Goal: Information Seeking & Learning: Find specific fact

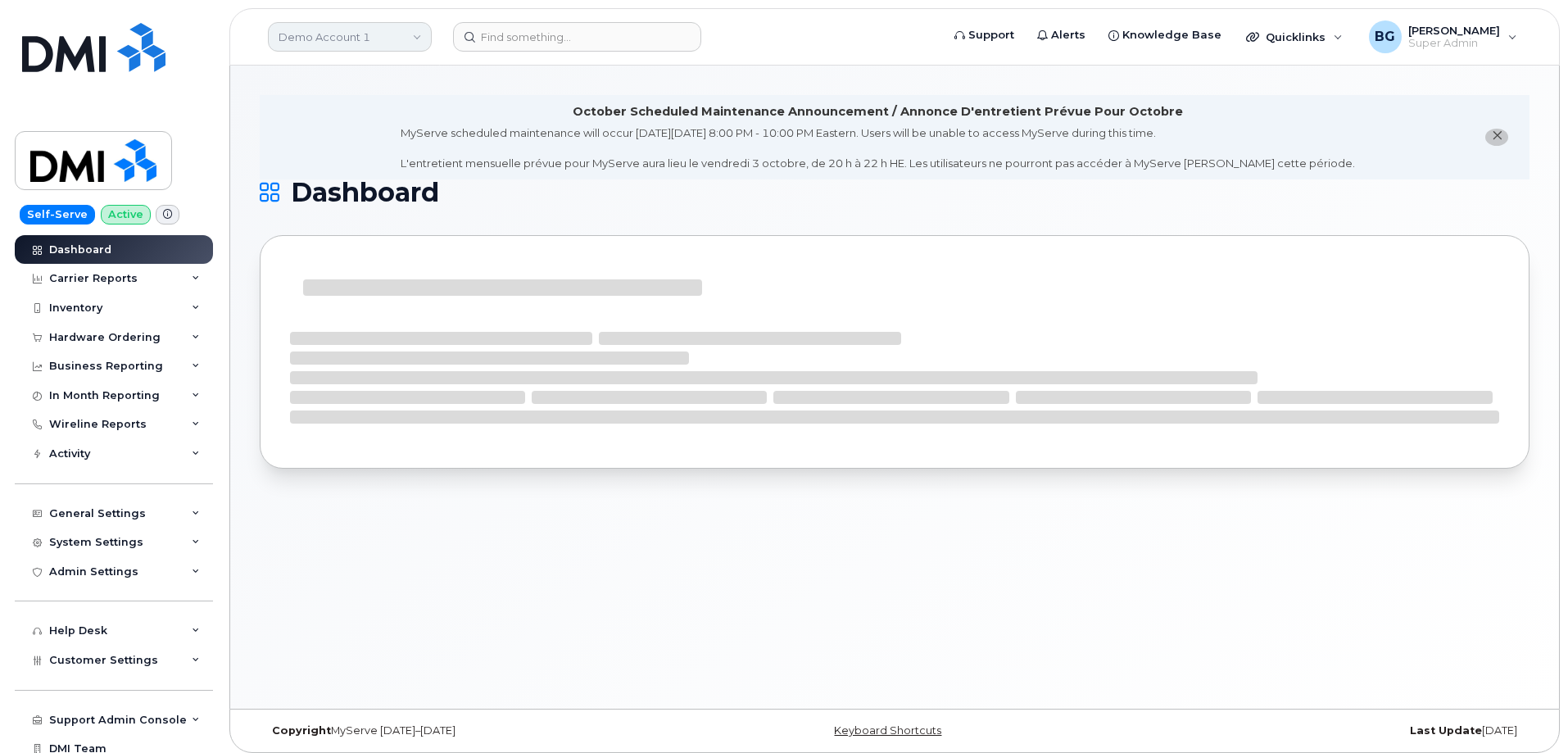
click at [325, 43] on link "Demo Account 1" at bounding box center [349, 37] width 164 height 30
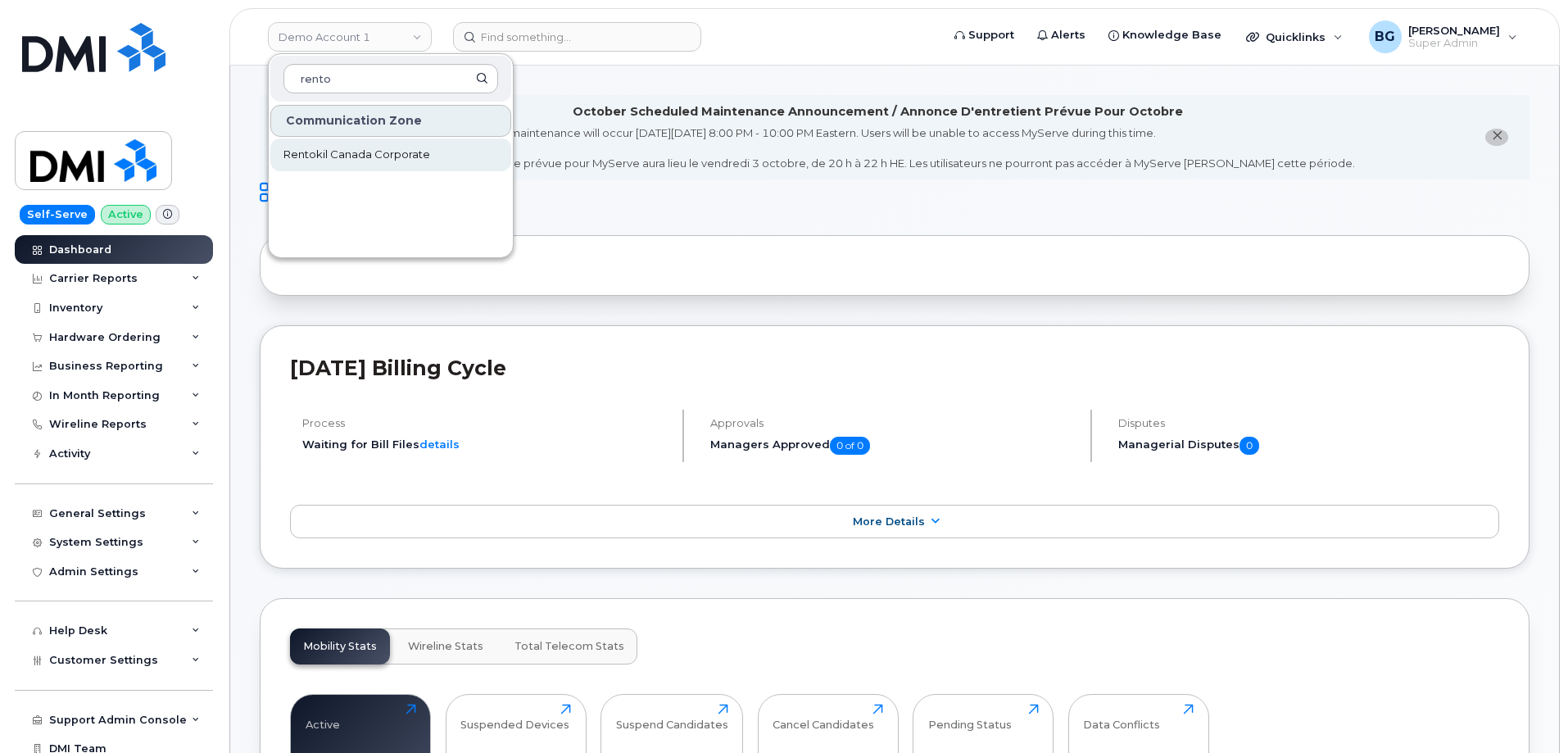
type input "rento"
click at [340, 157] on span "Rentokil Canada Corporate" at bounding box center [356, 155] width 146 height 17
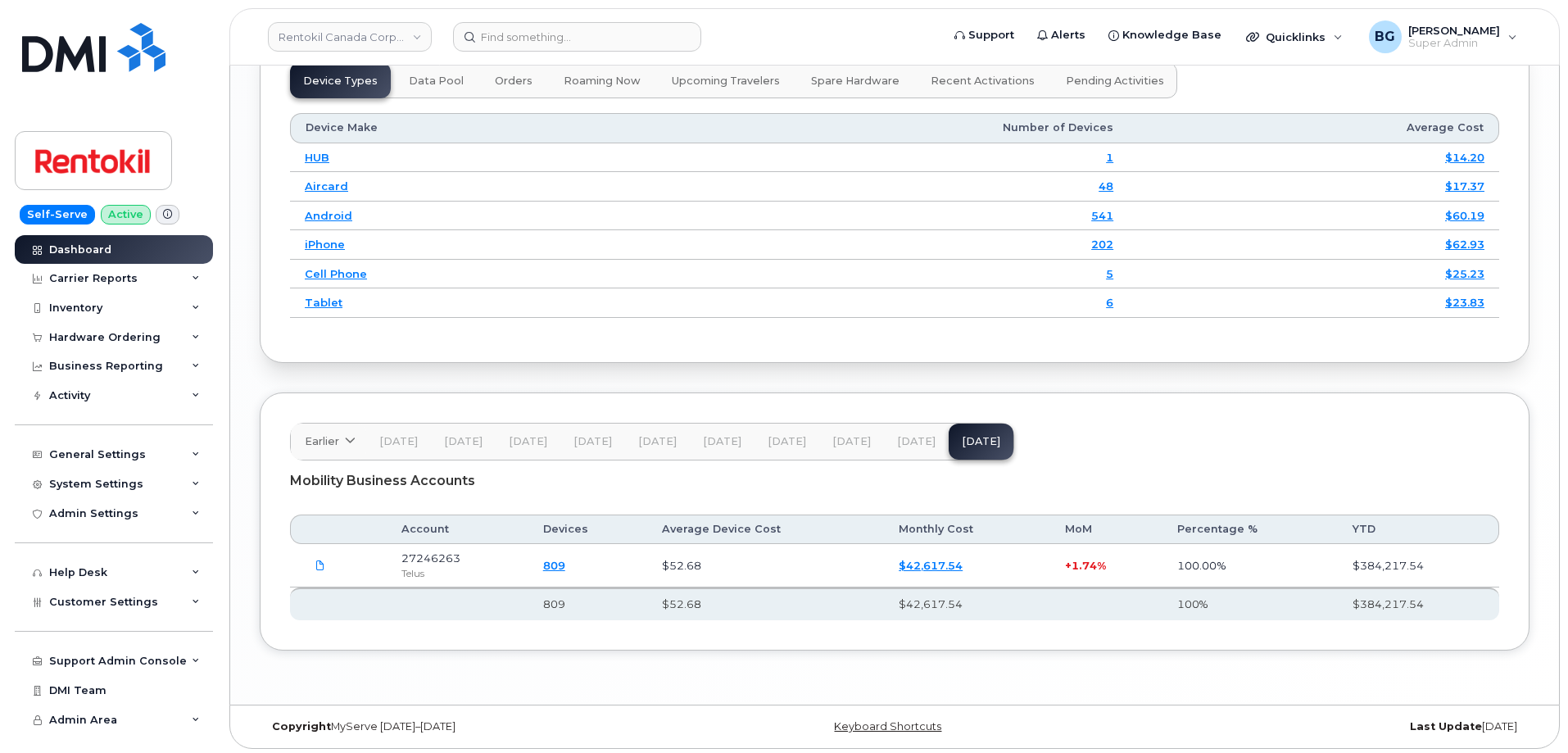
scroll to position [2185, 0]
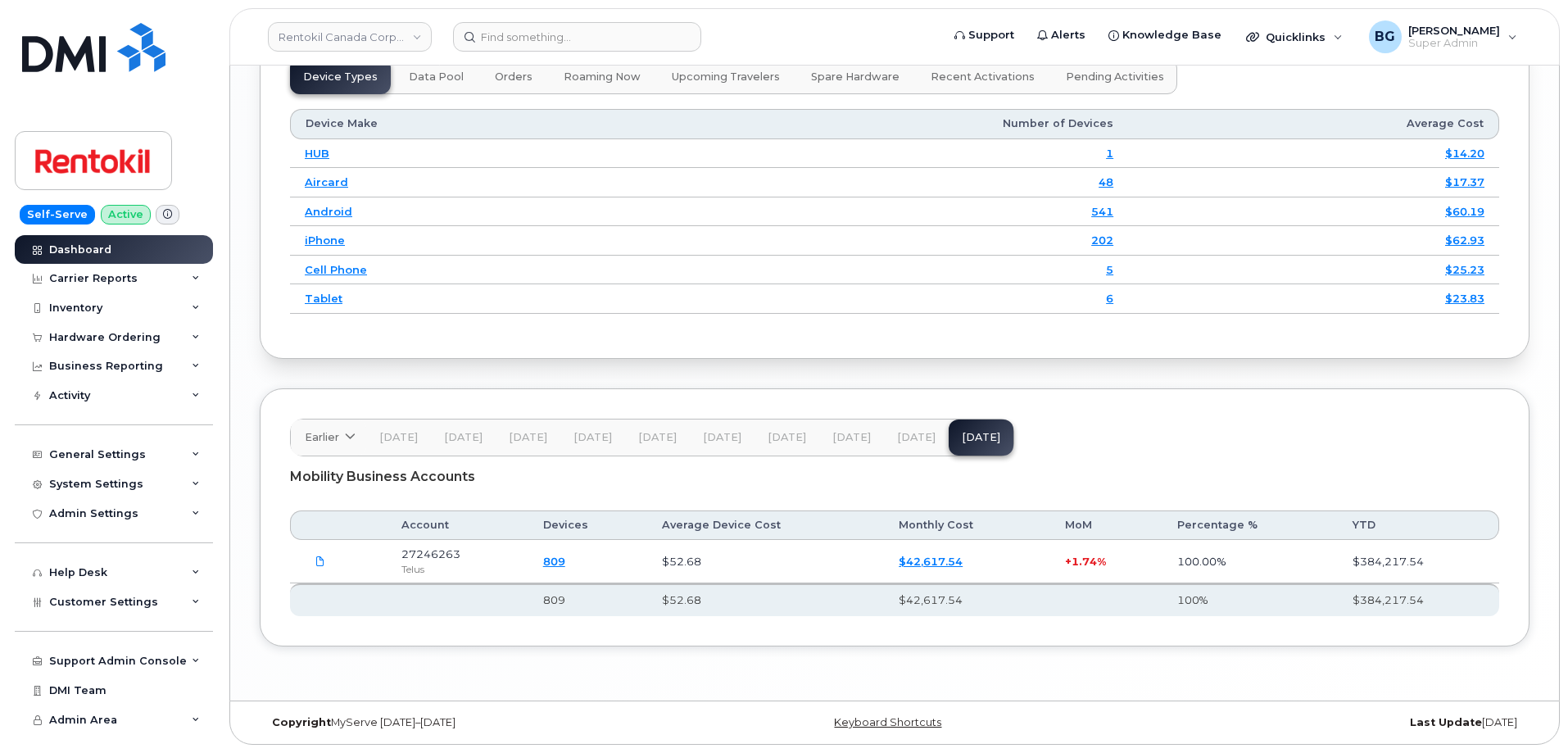
click at [898, 455] on button "Aug 25" at bounding box center [916, 438] width 64 height 36
click at [127, 603] on span "Customer Settings" at bounding box center [103, 602] width 109 height 12
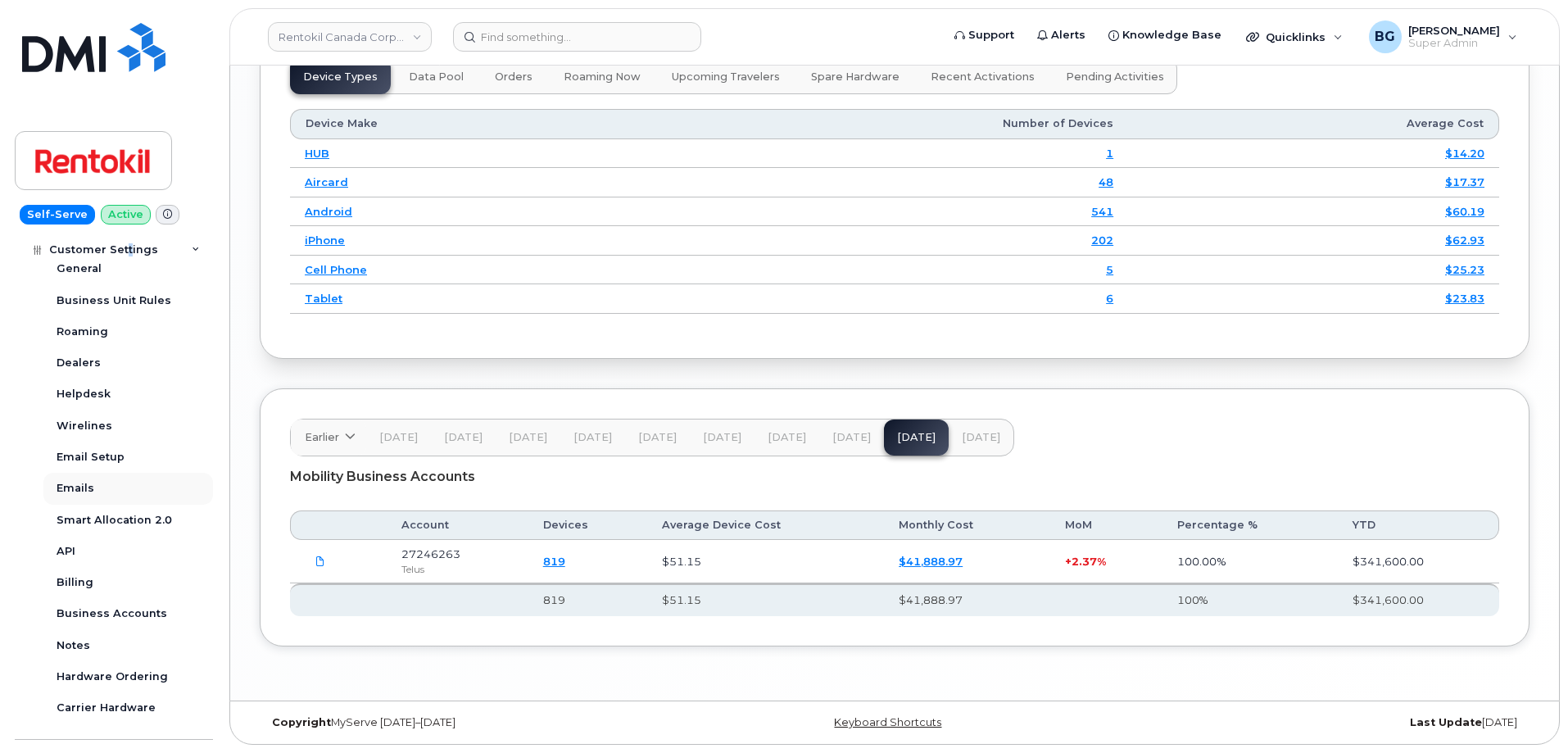
scroll to position [383, 0]
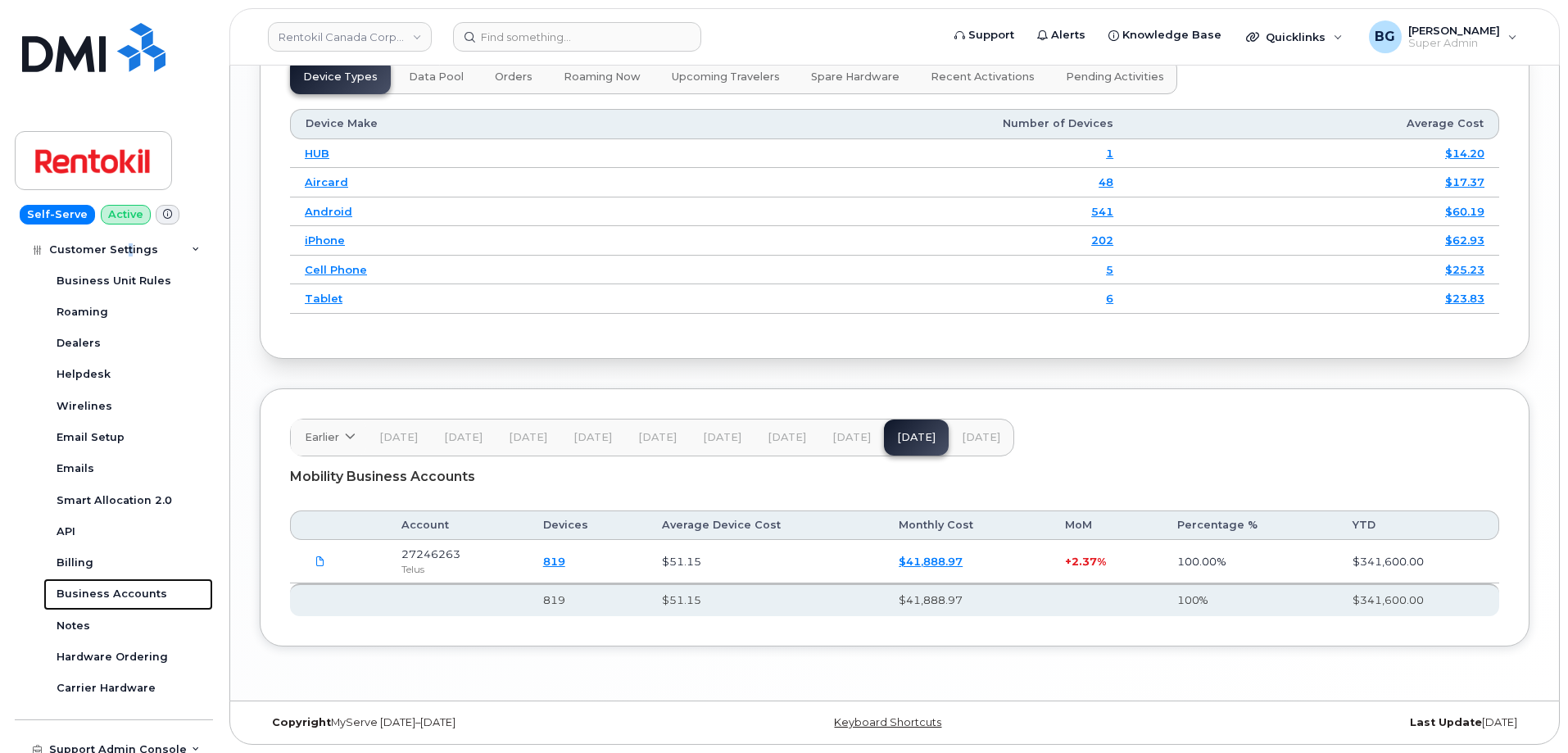
drag, startPoint x: 141, startPoint y: 594, endPoint x: 693, endPoint y: 741, distance: 571.2
click at [142, 594] on div "Business Accounts" at bounding box center [112, 594] width 111 height 15
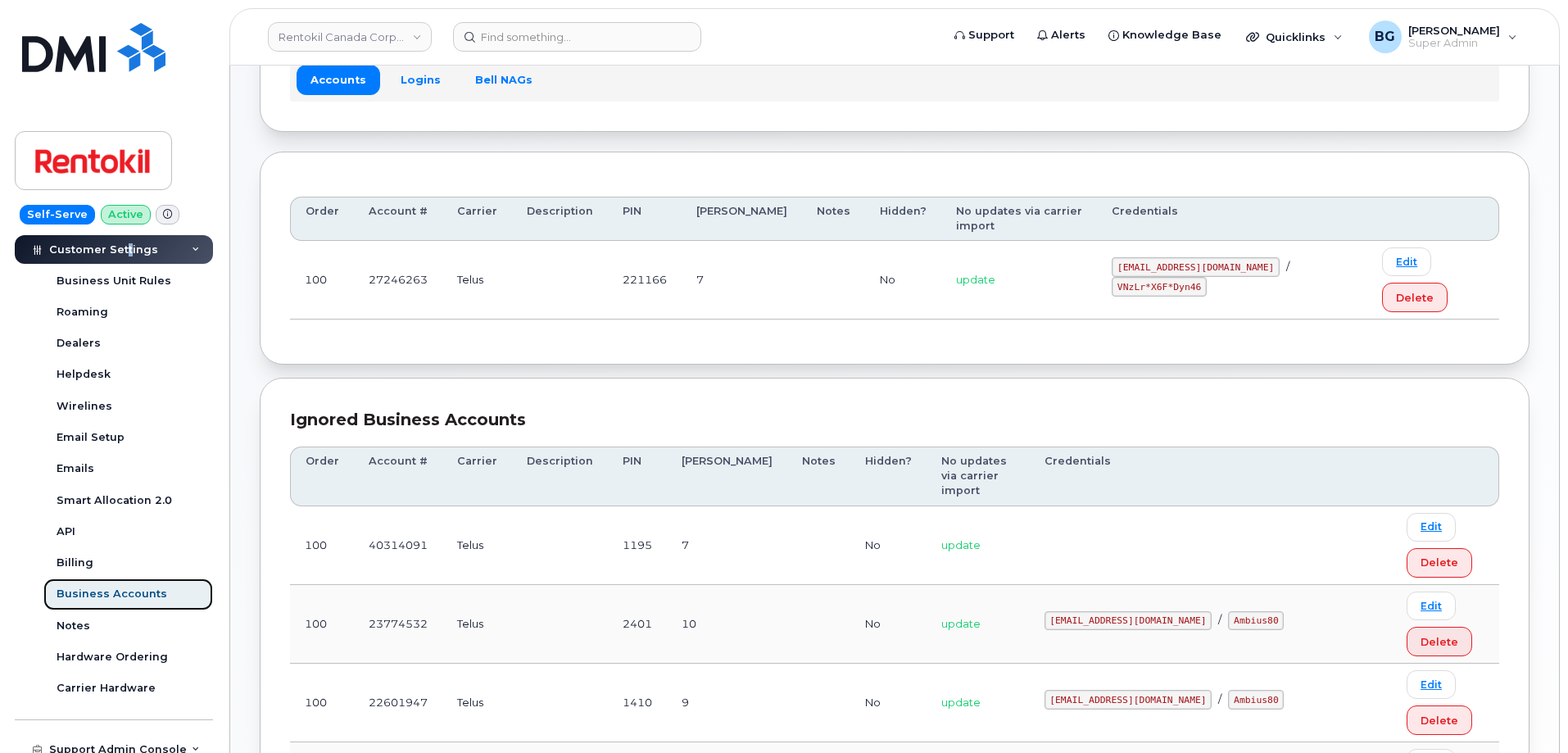
scroll to position [90, 0]
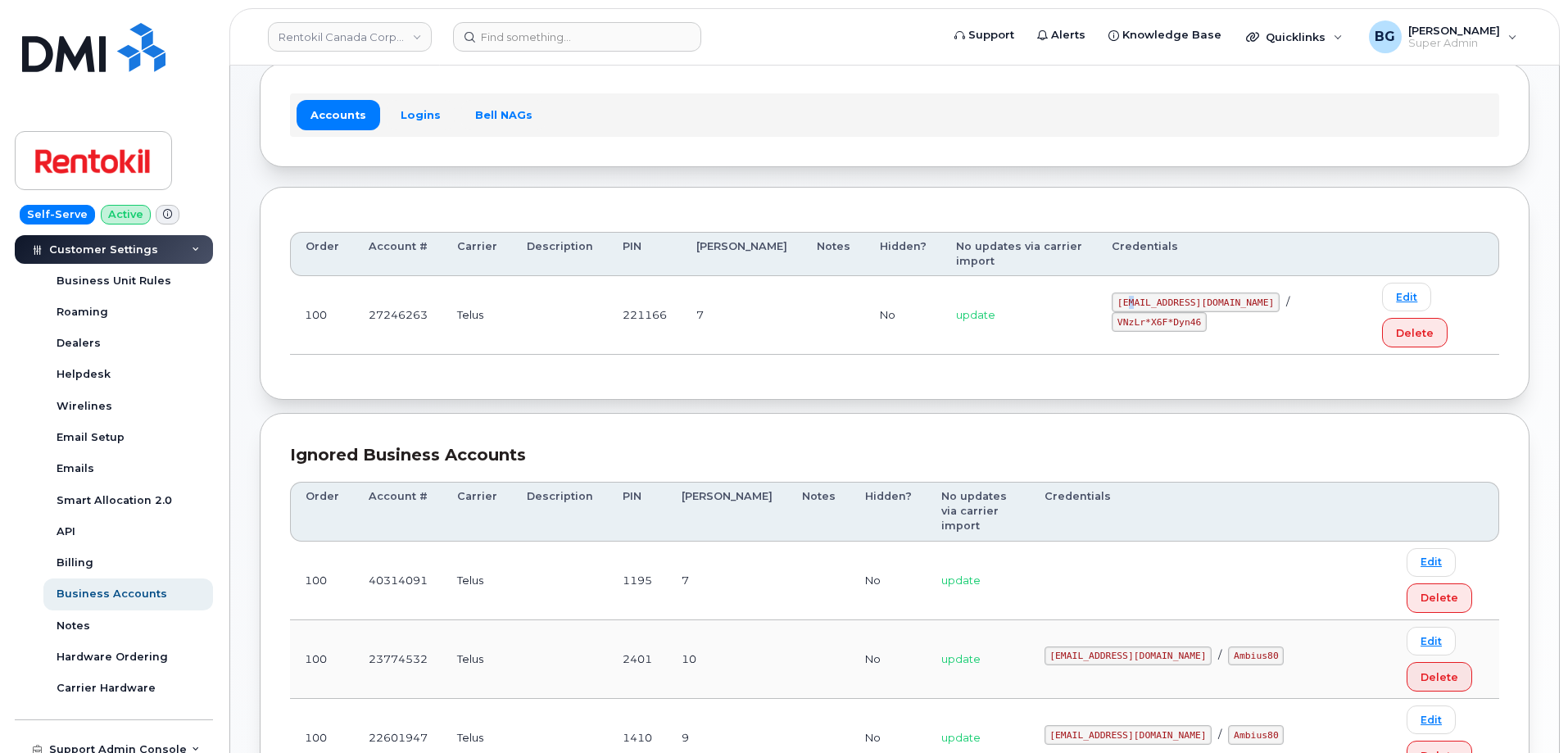
click at [1111, 293] on code "malorie.bell@rentokil.com" at bounding box center [1195, 303] width 168 height 20
drag, startPoint x: 1109, startPoint y: 279, endPoint x: 1208, endPoint y: 276, distance: 99.0
click at [1210, 293] on code "malorie.bell@rentokil.com" at bounding box center [1195, 303] width 168 height 20
click at [1113, 293] on code "malorie.bell@rentokil.com" at bounding box center [1195, 303] width 168 height 20
drag, startPoint x: 1113, startPoint y: 277, endPoint x: 1221, endPoint y: 276, distance: 108.0
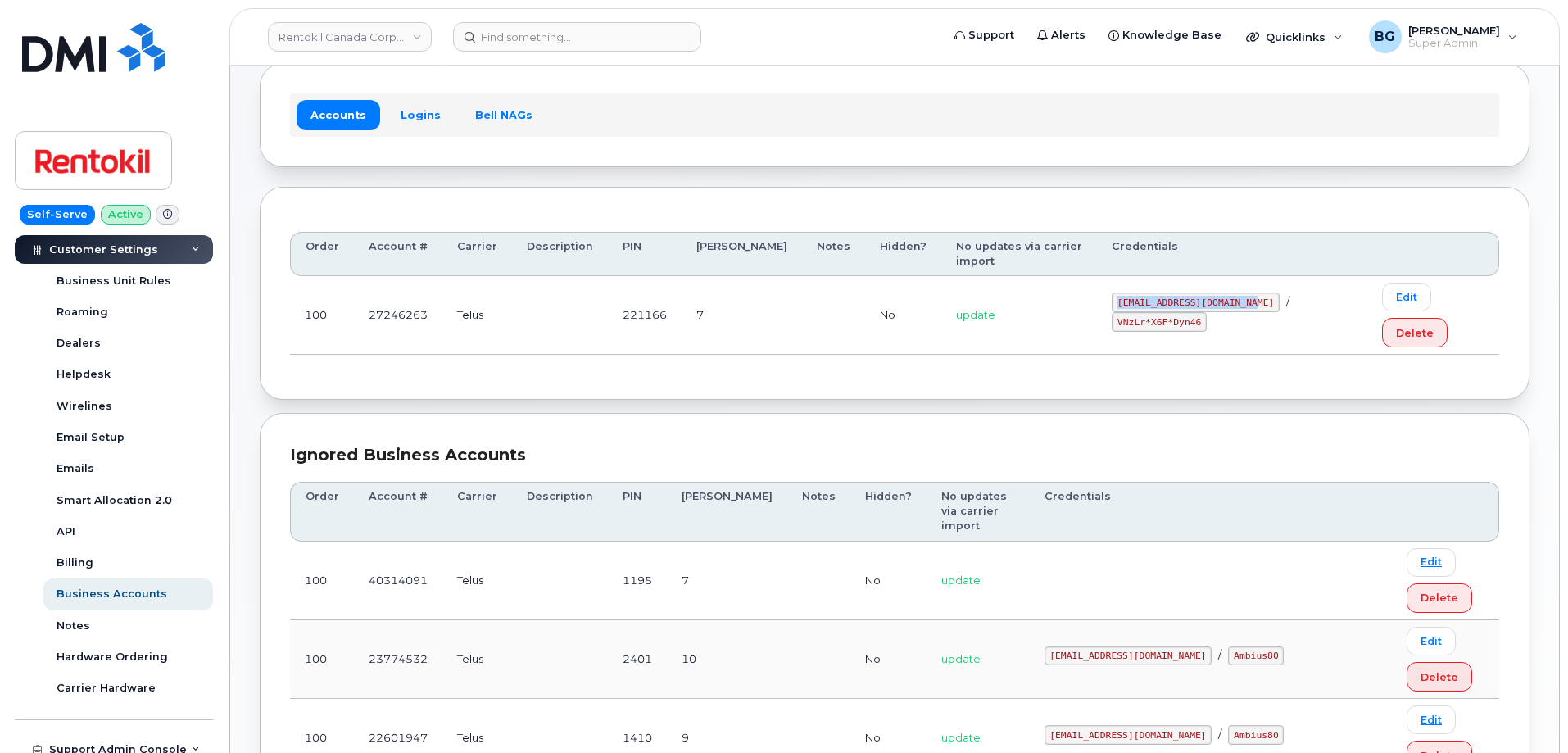
click at [1221, 293] on code "malorie.bell@rentokil.com" at bounding box center [1195, 303] width 168 height 20
click at [1206, 312] on code "VNzLr*X6F*Dyn46" at bounding box center [1158, 322] width 95 height 20
drag, startPoint x: 1259, startPoint y: 279, endPoint x: 1319, endPoint y: 280, distance: 60.0
click at [1206, 312] on code "VNzLr*X6F*Dyn46" at bounding box center [1158, 322] width 95 height 20
copy code "VNzLr*X6F*Dyn46"
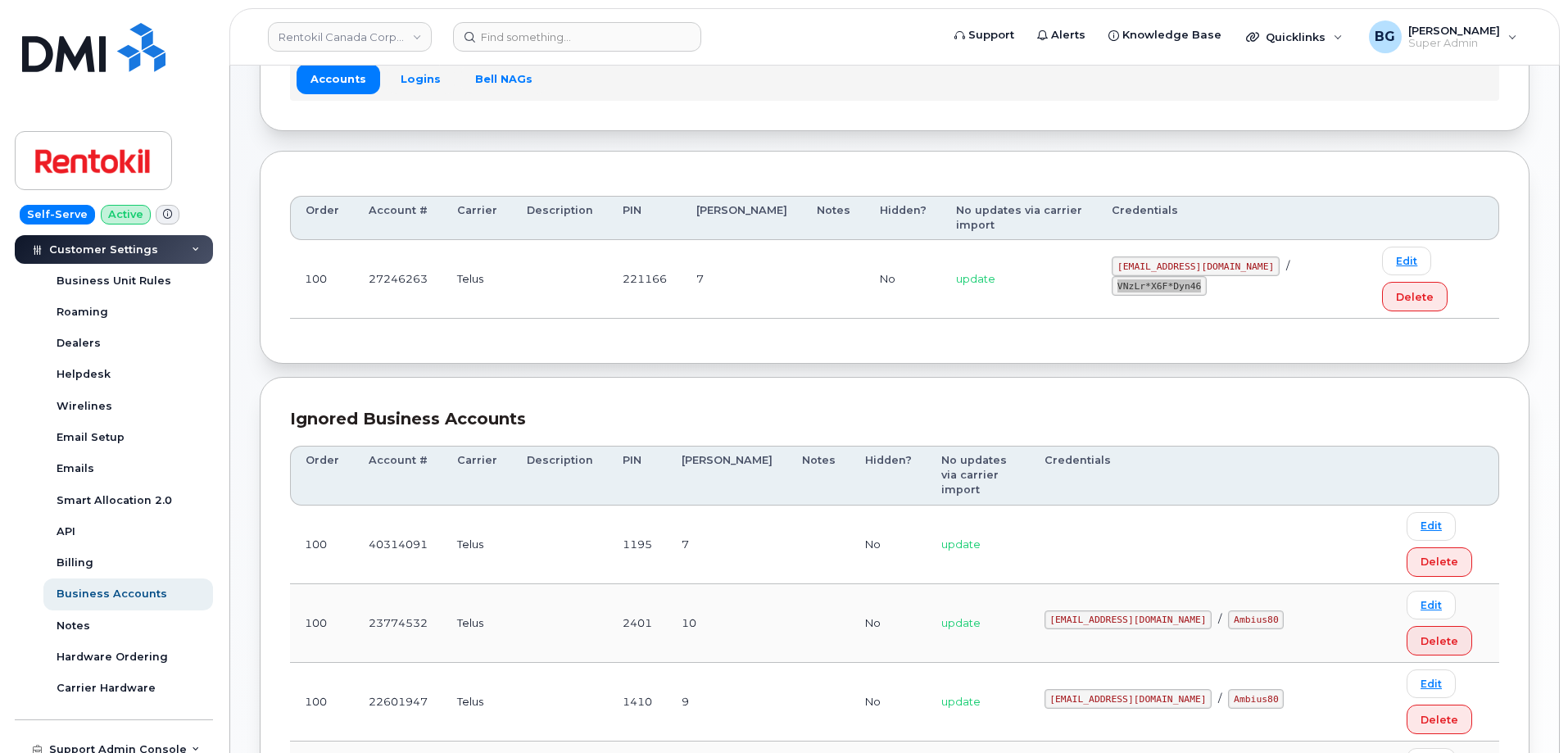
scroll to position [145, 0]
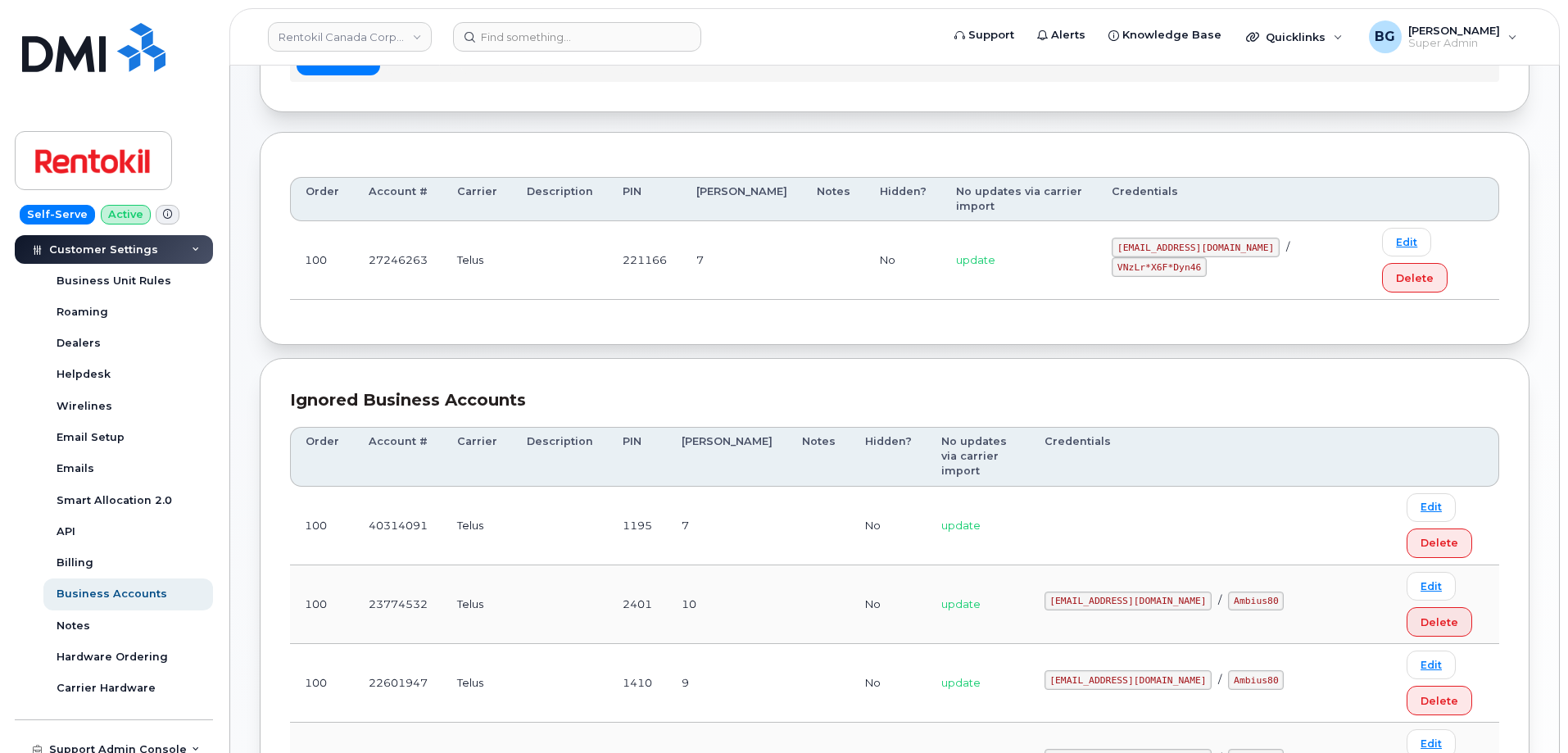
click at [1101, 749] on code "saddie19@hotmail.com" at bounding box center [1128, 759] width 168 height 20
drag, startPoint x: 1101, startPoint y: 555, endPoint x: 1178, endPoint y: 552, distance: 77.1
click at [1178, 749] on code "saddie19@hotmail.com" at bounding box center [1128, 759] width 168 height 20
copy code "saddie19@hotmail.com"
click at [1228, 749] on code "saddie19" at bounding box center [1255, 759] width 55 height 20
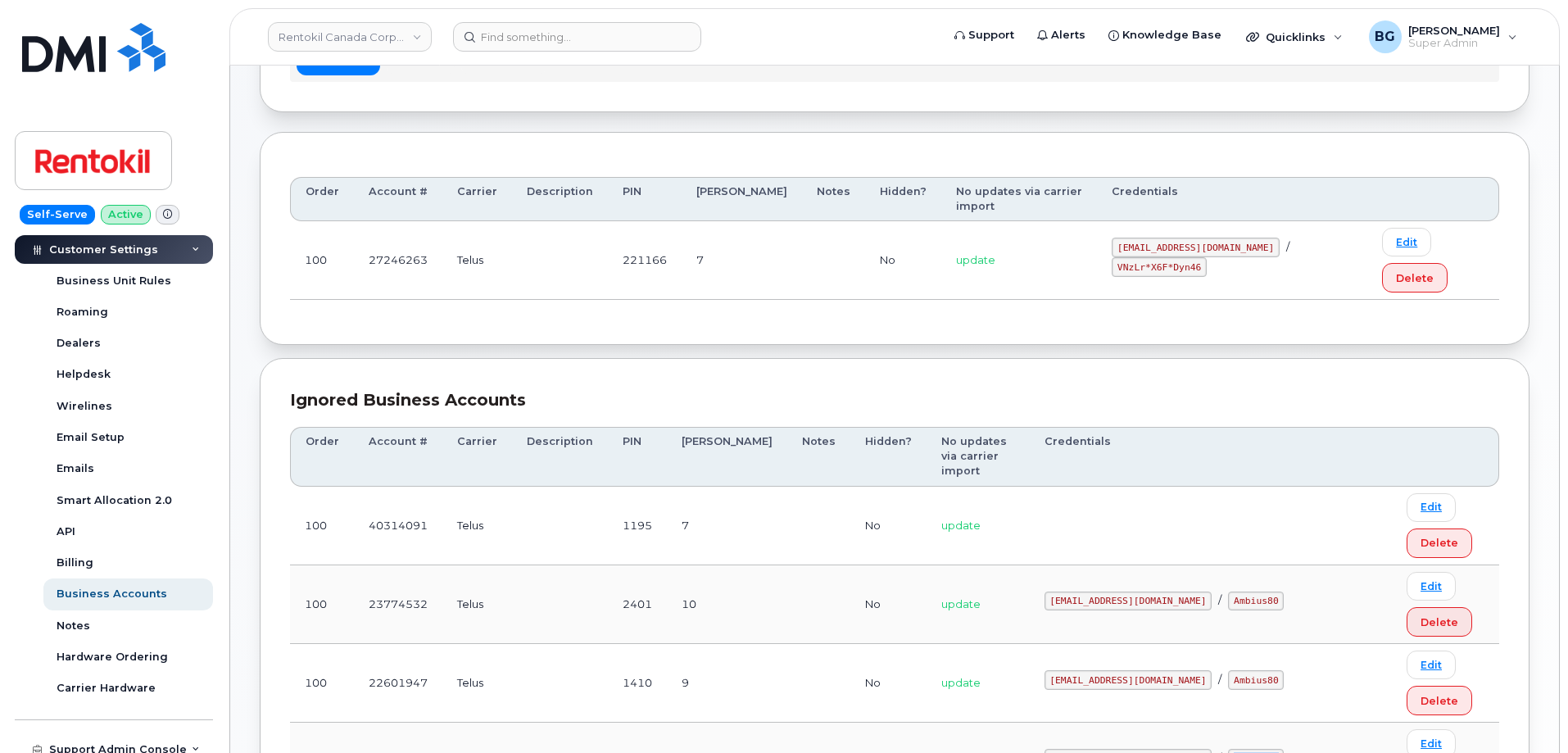
click at [1228, 749] on code "saddie19" at bounding box center [1255, 759] width 55 height 20
copy code "saddie19"
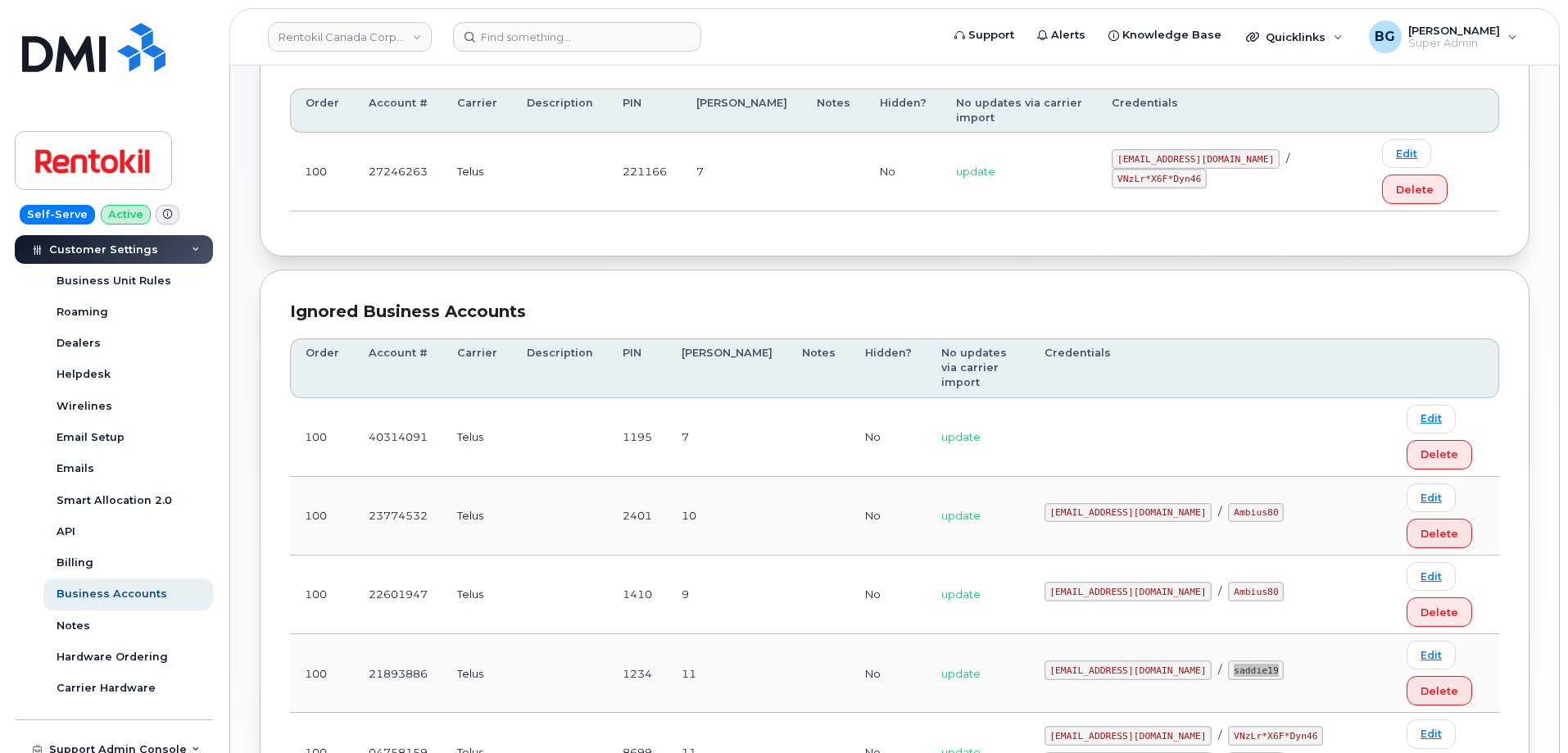
scroll to position [254, 0]
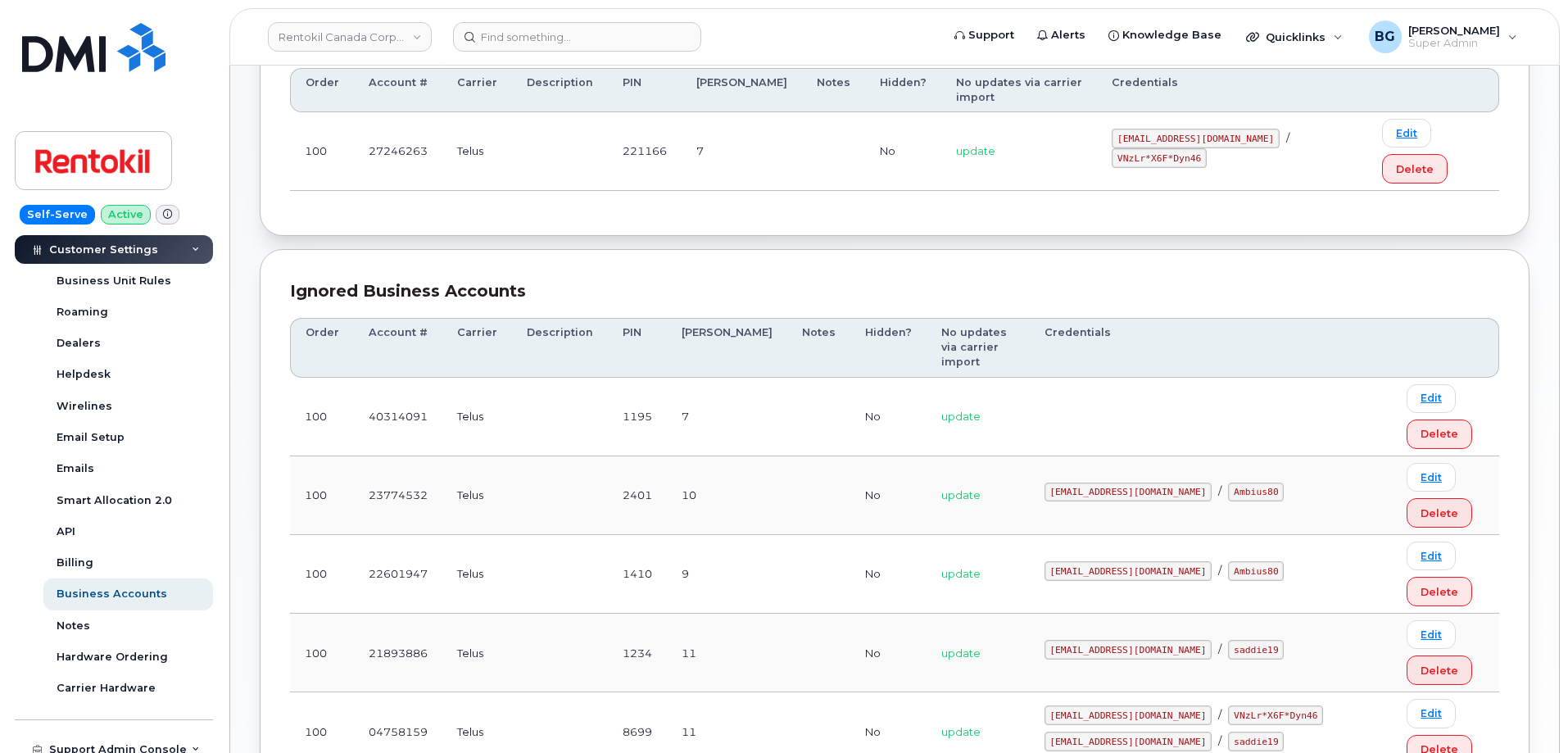
click at [1091, 561] on code "rola.abdo@ambius.com" at bounding box center [1128, 571] width 168 height 20
drag, startPoint x: 1091, startPoint y: 407, endPoint x: 1178, endPoint y: 407, distance: 87.0
click at [1178, 561] on code "rola.abdo@ambius.com" at bounding box center [1128, 571] width 168 height 20
copy code "rola.abdo@ambius.com"
click at [1229, 561] on code "Ambius80" at bounding box center [1255, 571] width 55 height 20
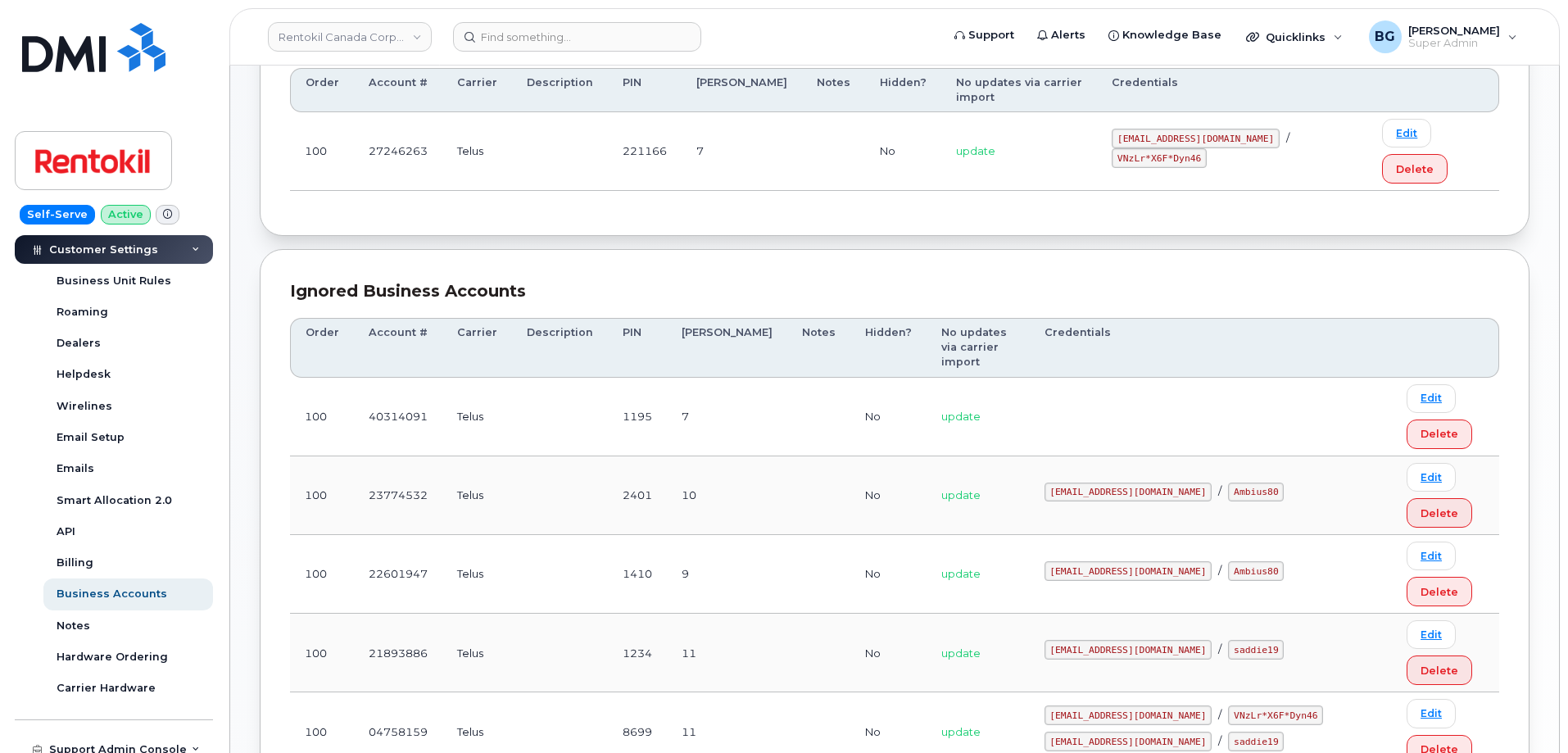
click at [1232, 561] on code "Ambius80" at bounding box center [1255, 571] width 55 height 20
click at [1233, 535] on td "rola.abdo@ambius.com / Ambius80" at bounding box center [1210, 574] width 363 height 79
click at [1228, 561] on code "Ambius80" at bounding box center [1255, 571] width 55 height 20
drag, startPoint x: 1220, startPoint y: 403, endPoint x: 1238, endPoint y: 402, distance: 18.0
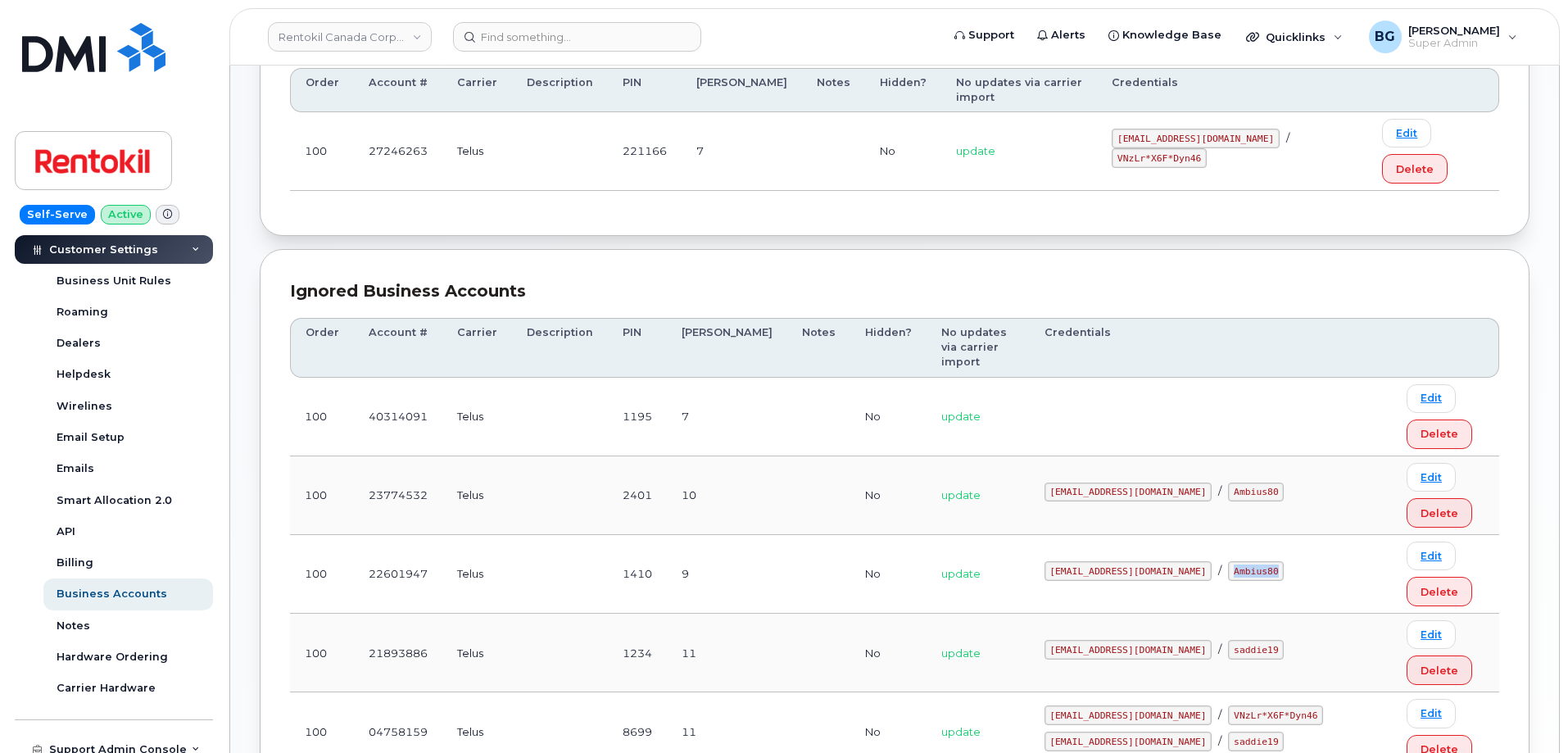
click at [1238, 561] on code "Ambius80" at bounding box center [1255, 571] width 55 height 20
copy code "Ambius80"
drag, startPoint x: 1101, startPoint y: 558, endPoint x: 1217, endPoint y: 558, distance: 116.0
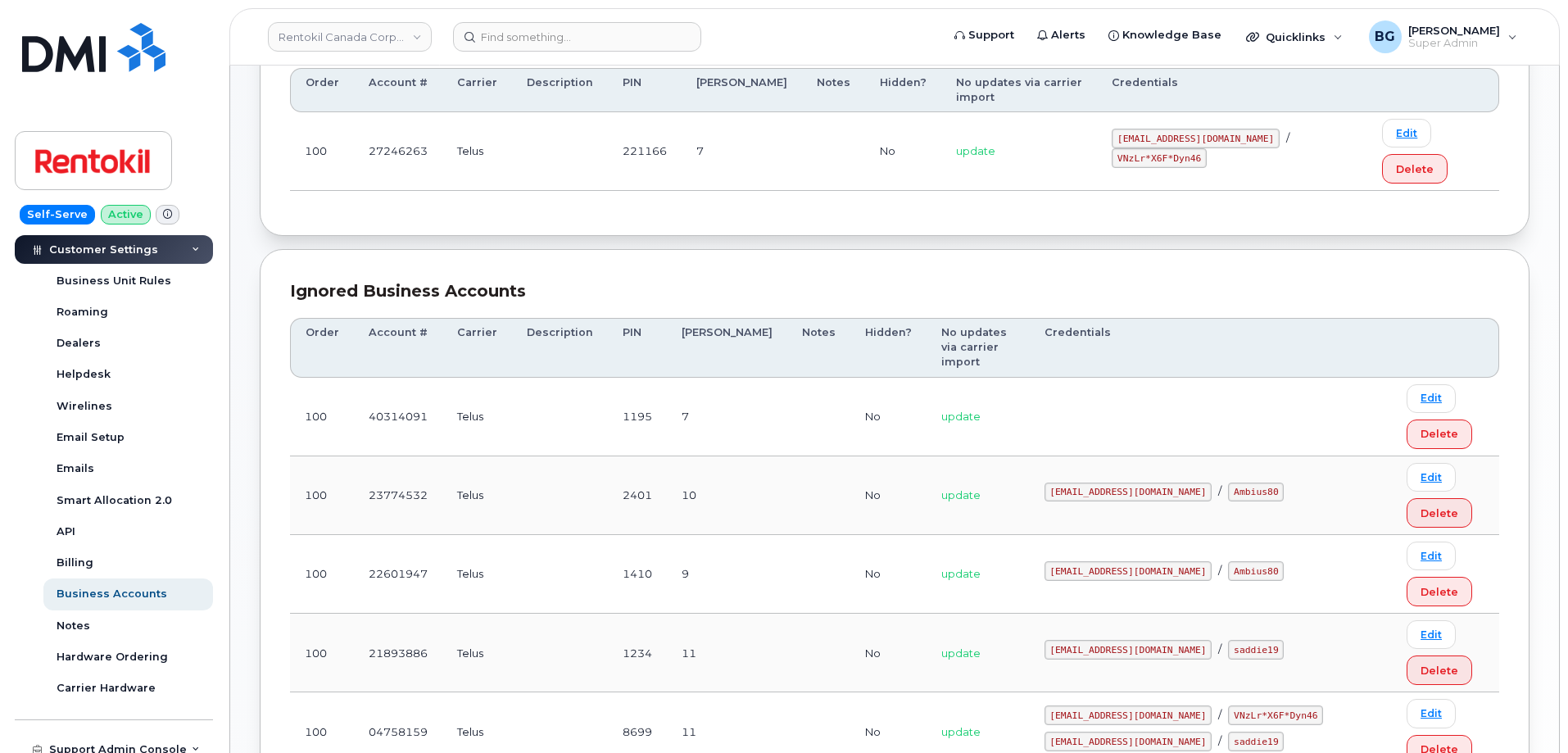
copy code "Nathan.mccarthy@rentokil.com"
drag, startPoint x: 1282, startPoint y: 552, endPoint x: 1293, endPoint y: 554, distance: 11.2
copy code "Braemore1"
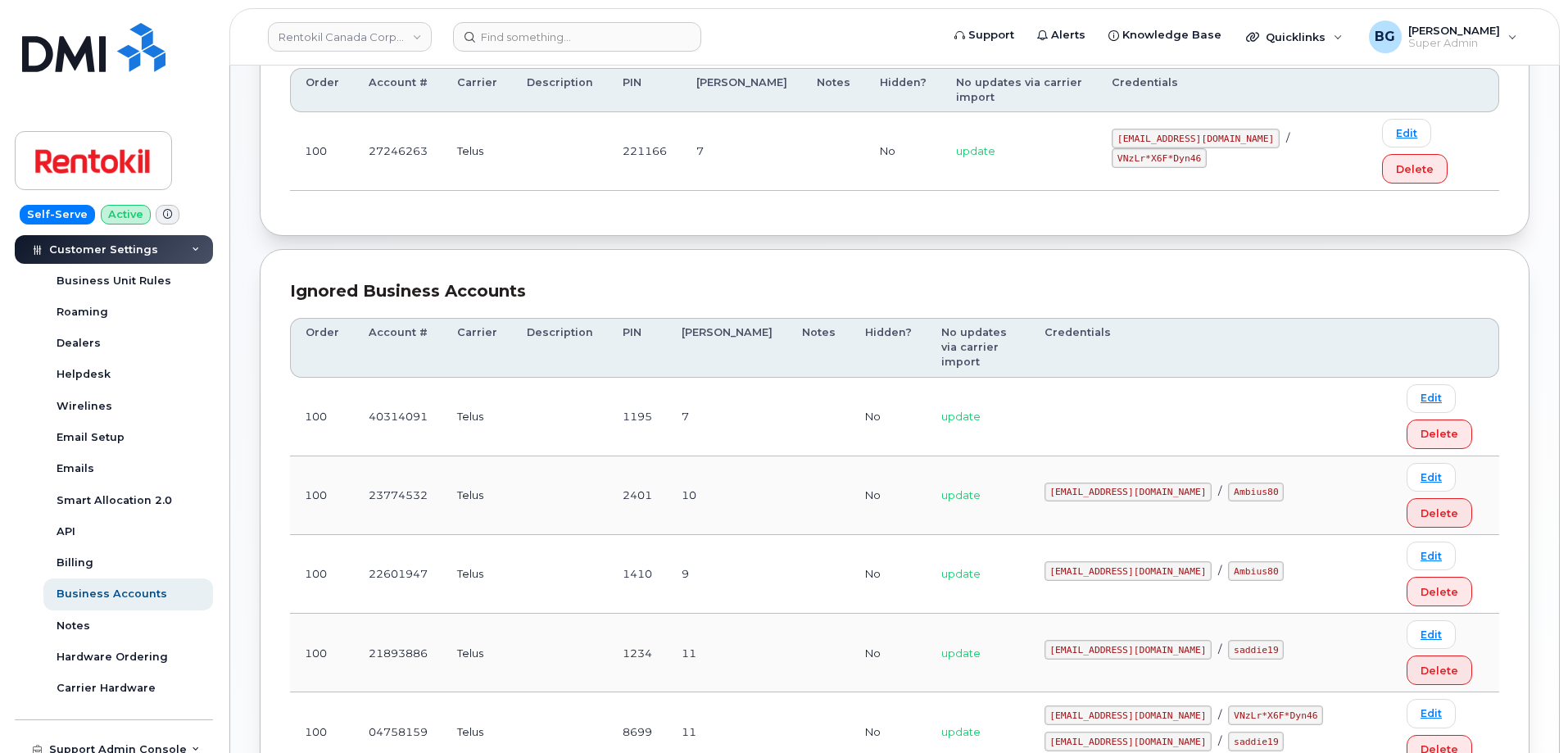
drag, startPoint x: 1099, startPoint y: 600, endPoint x: 1228, endPoint y: 601, distance: 129.0
copy code "Scott.mcclenaghan@rentokil.com"
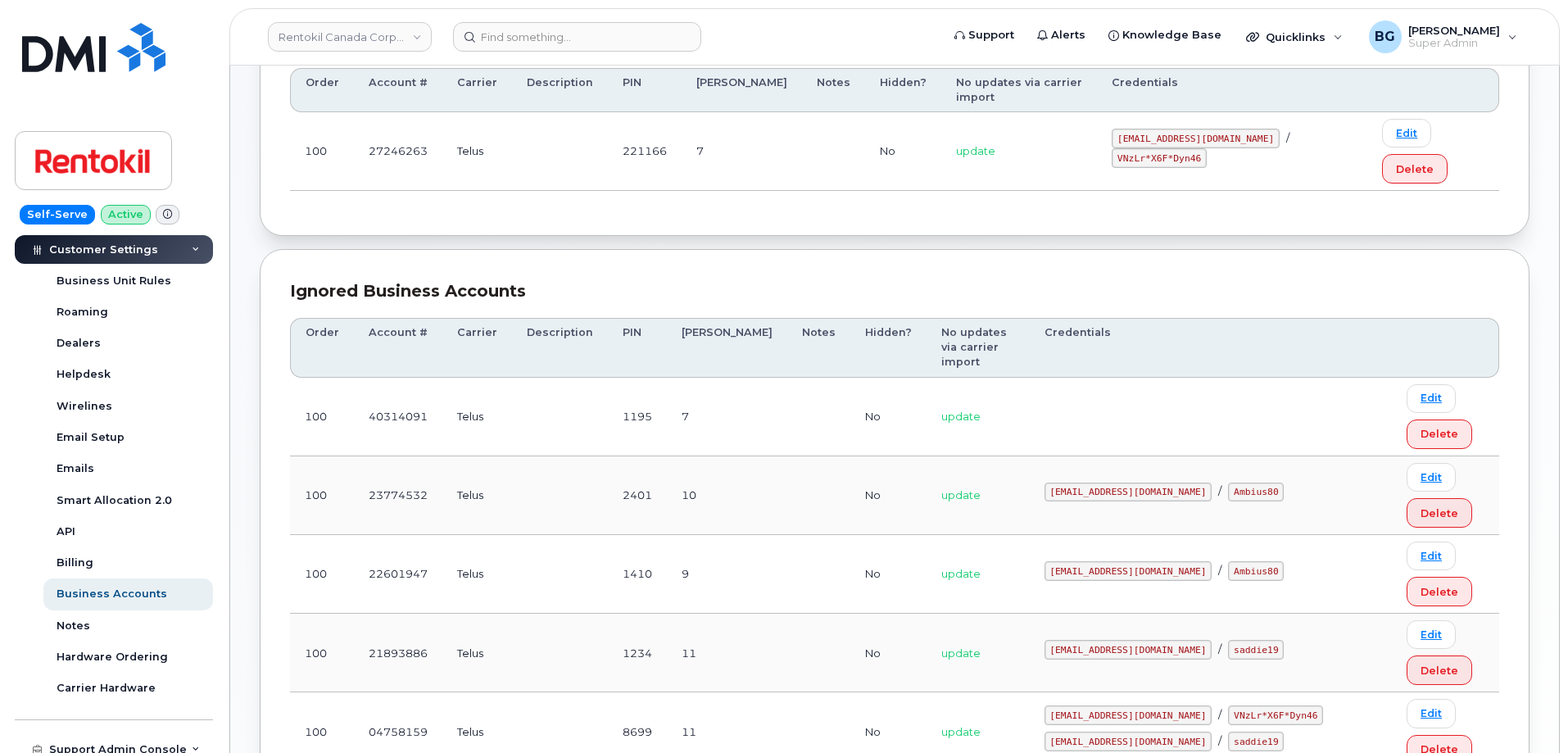
copy code "StevesPest1"
drag, startPoint x: 1095, startPoint y: 641, endPoint x: 1180, endPoint y: 641, distance: 85.0
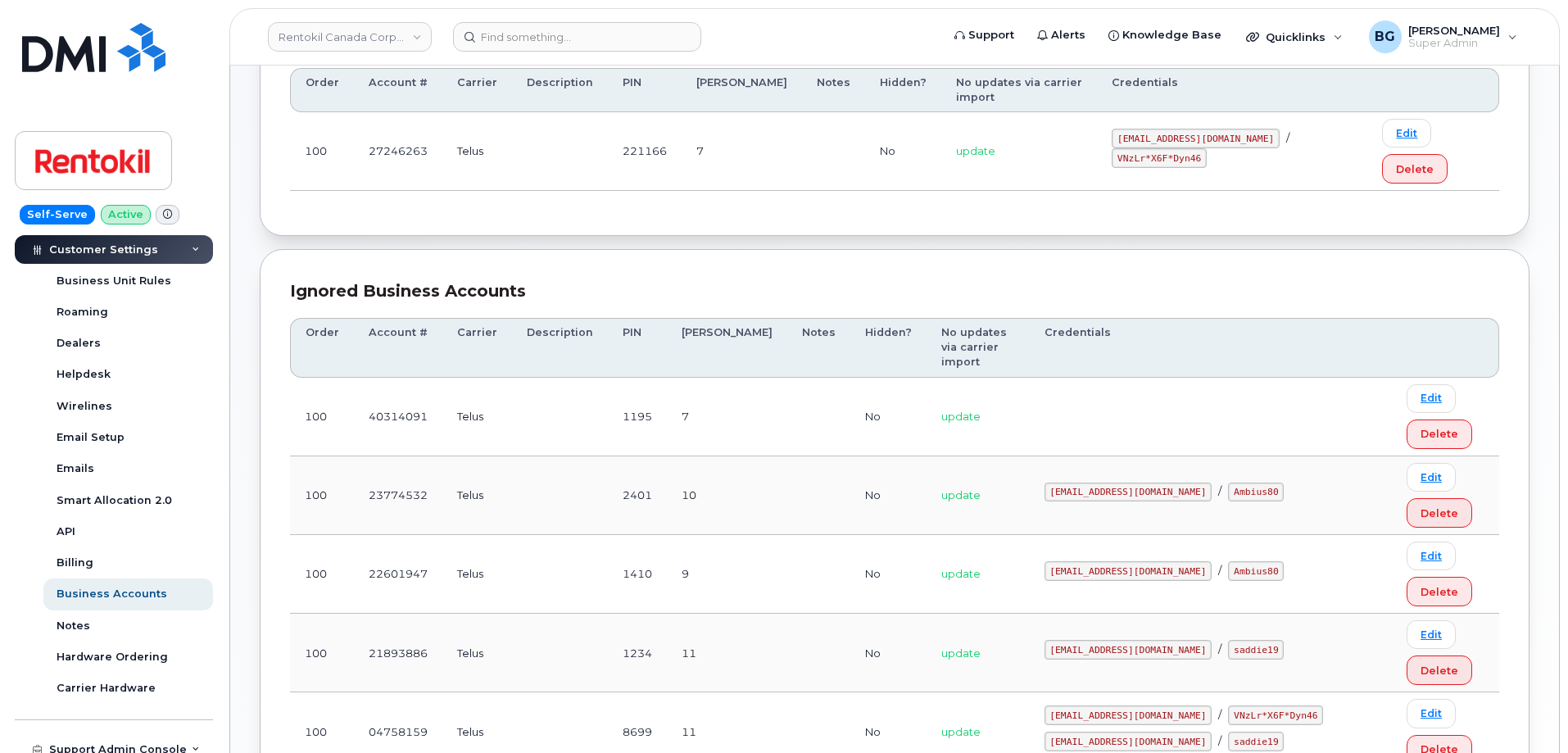
copy code "rola.abdo@ambius.com"
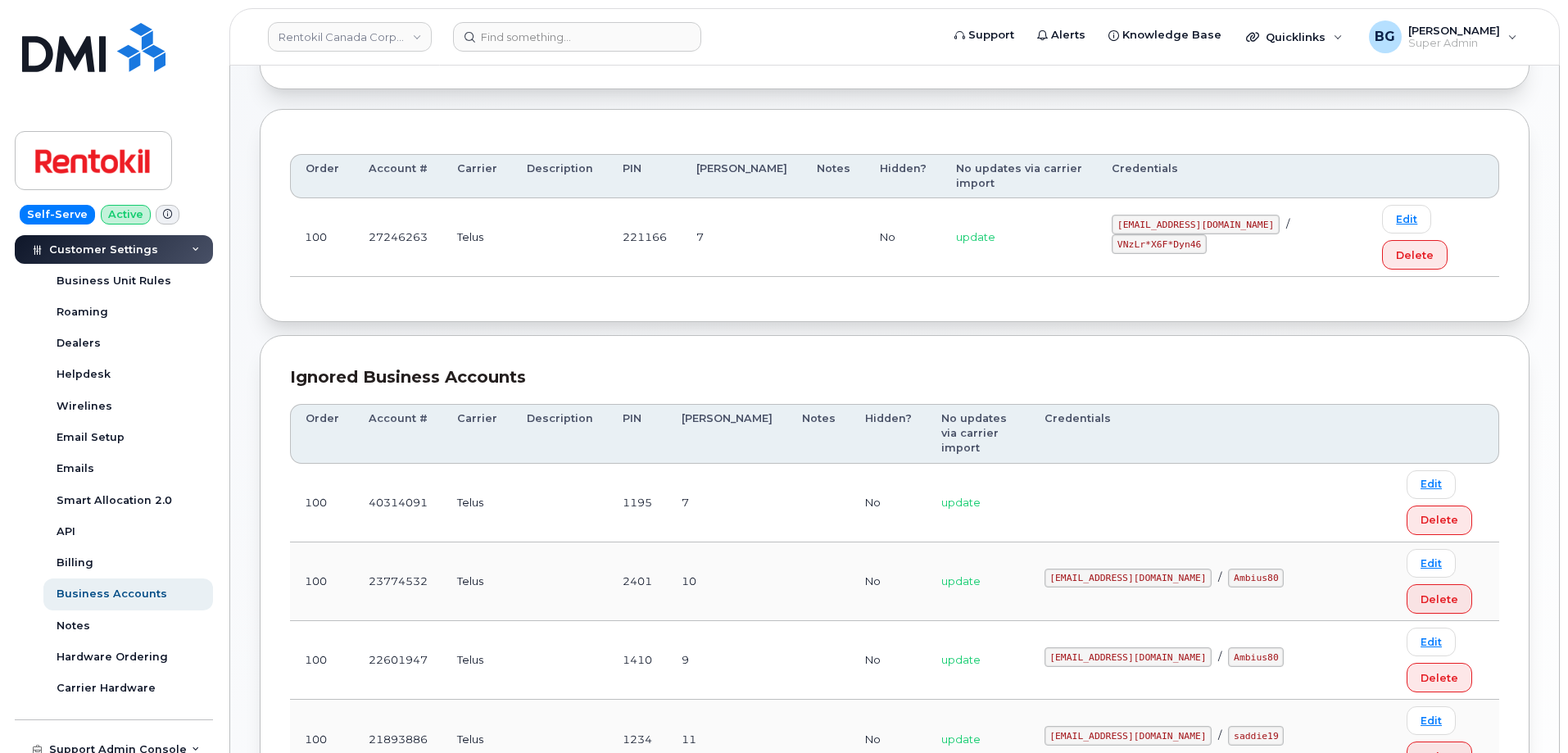
scroll to position [0, 0]
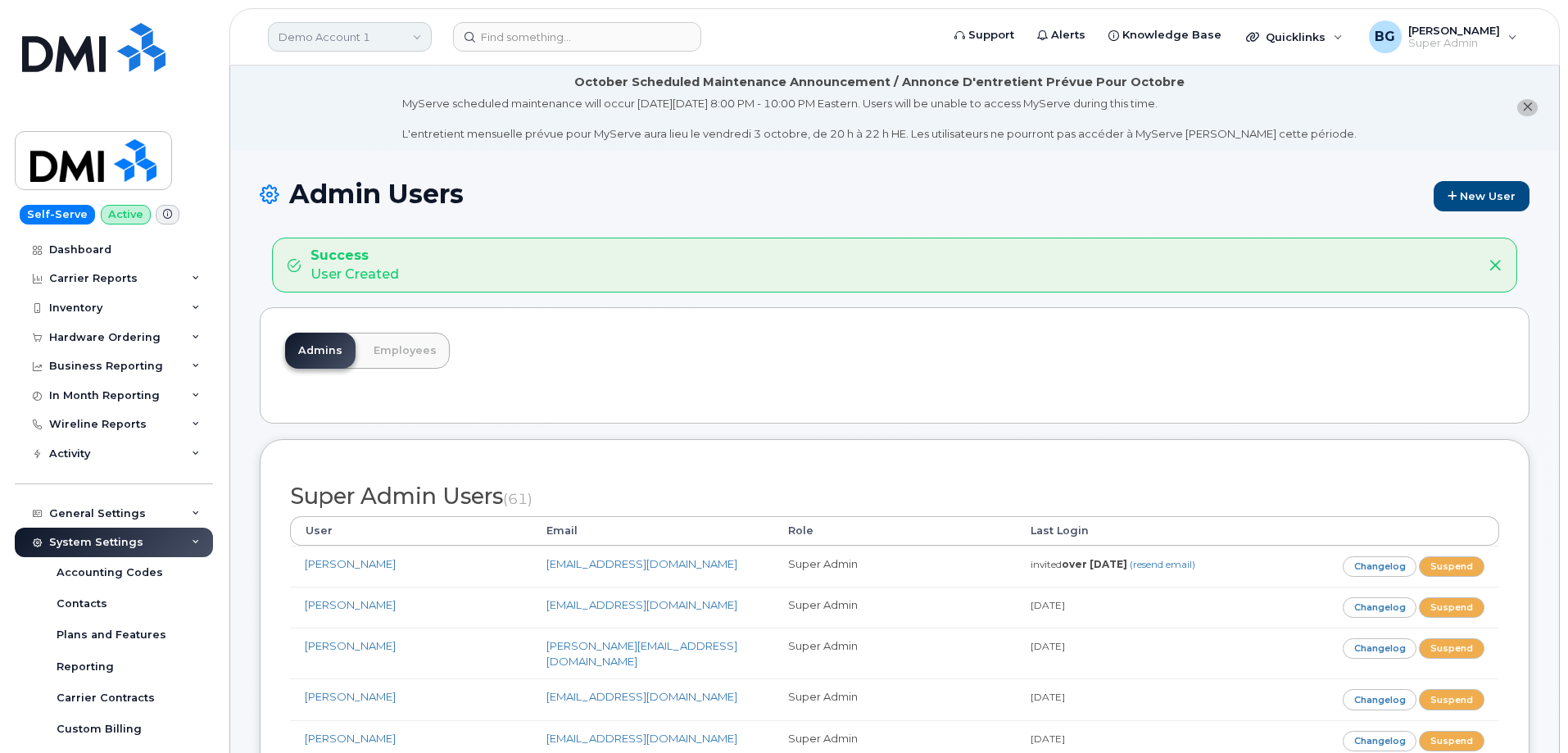
drag, startPoint x: 299, startPoint y: 36, endPoint x: 352, endPoint y: 50, distance: 54.8
click at [299, 36] on link "Demo Account 1" at bounding box center [349, 37] width 164 height 30
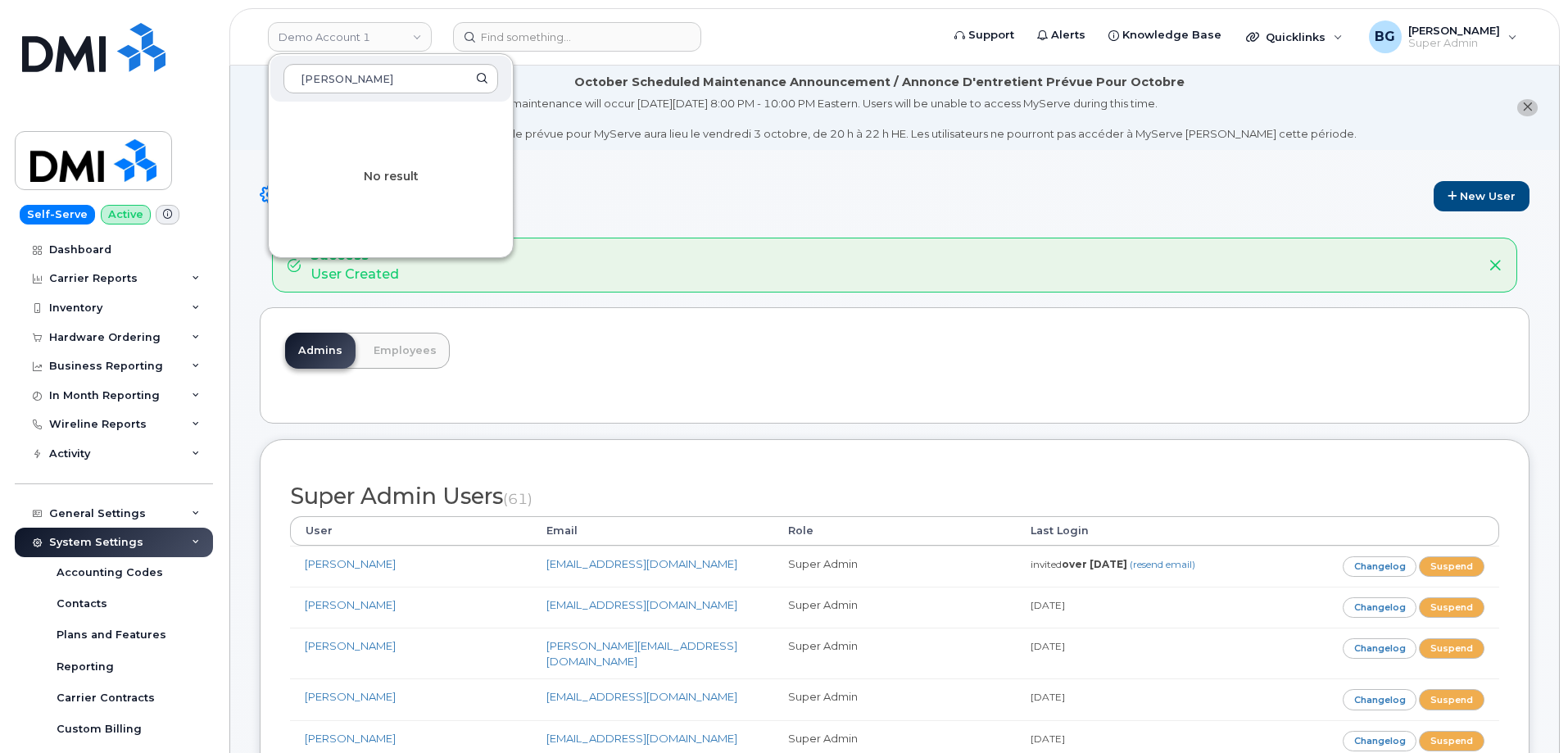
type input "brandt"
